Goal: Task Accomplishment & Management: Manage account settings

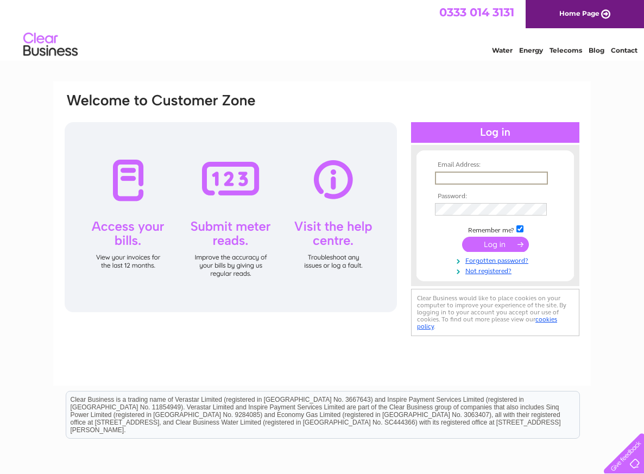
type input "katiegrundon@grundonmarine.com"
click at [513, 240] on input "submit" at bounding box center [495, 244] width 67 height 15
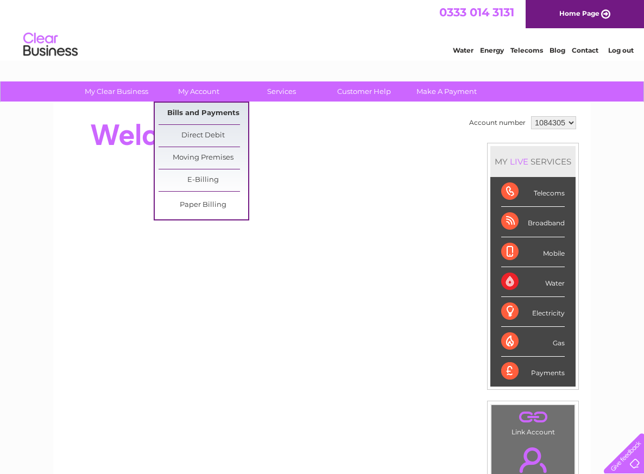
click at [199, 111] on link "Bills and Payments" at bounding box center [204, 114] width 90 height 22
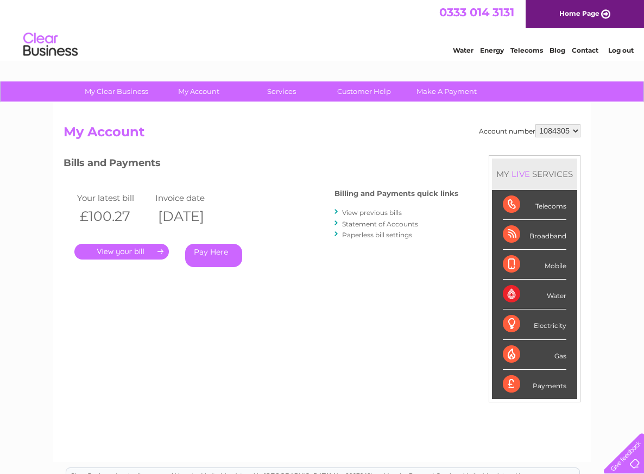
click at [131, 250] on link "." at bounding box center [121, 252] width 95 height 16
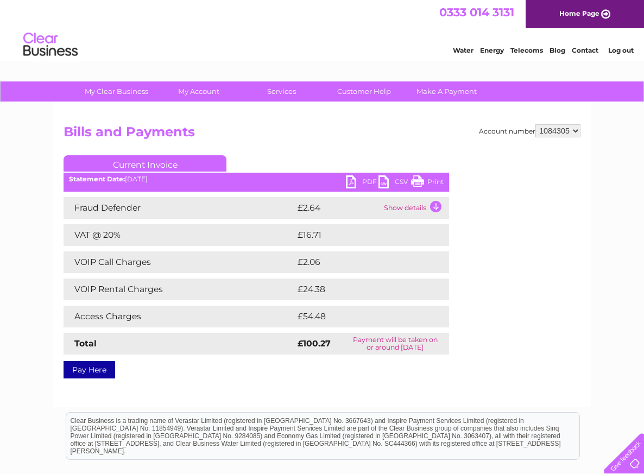
click at [367, 181] on link "PDF" at bounding box center [362, 183] width 33 height 16
